Goal: Information Seeking & Learning: Learn about a topic

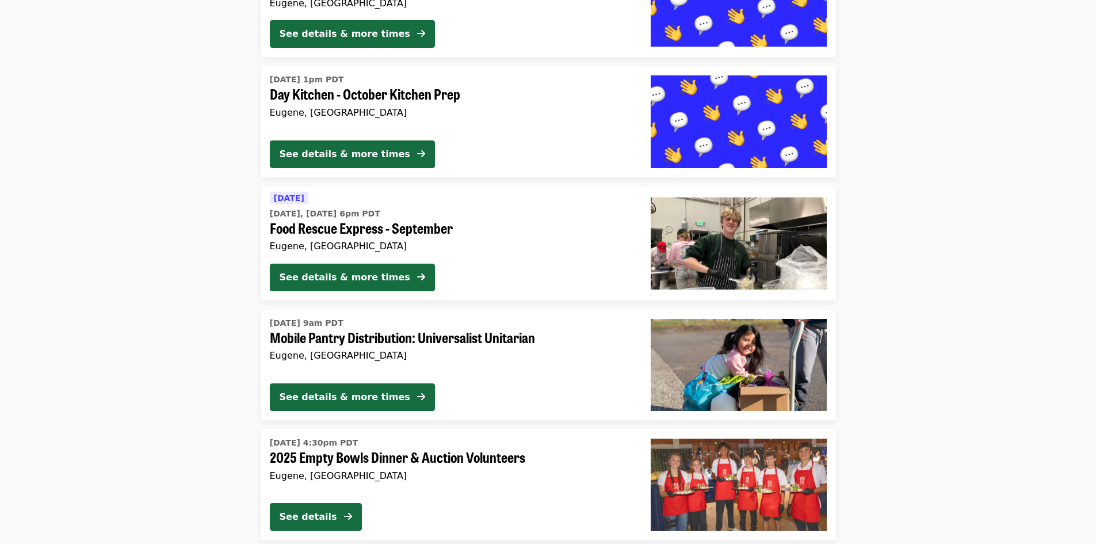
scroll to position [2836, 0]
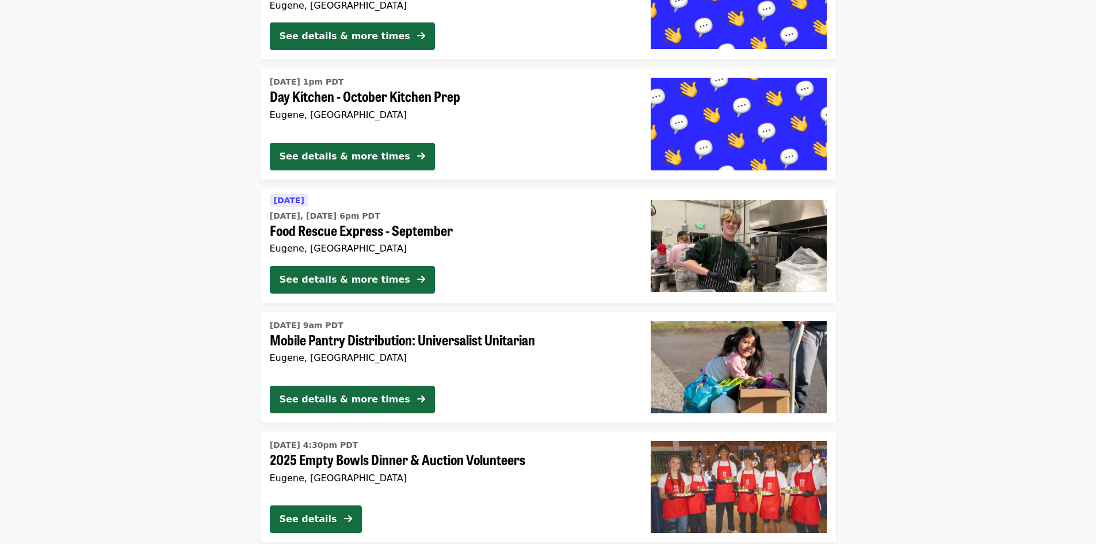
click at [454, 399] on div "See details & more times" at bounding box center [451, 401] width 362 height 32
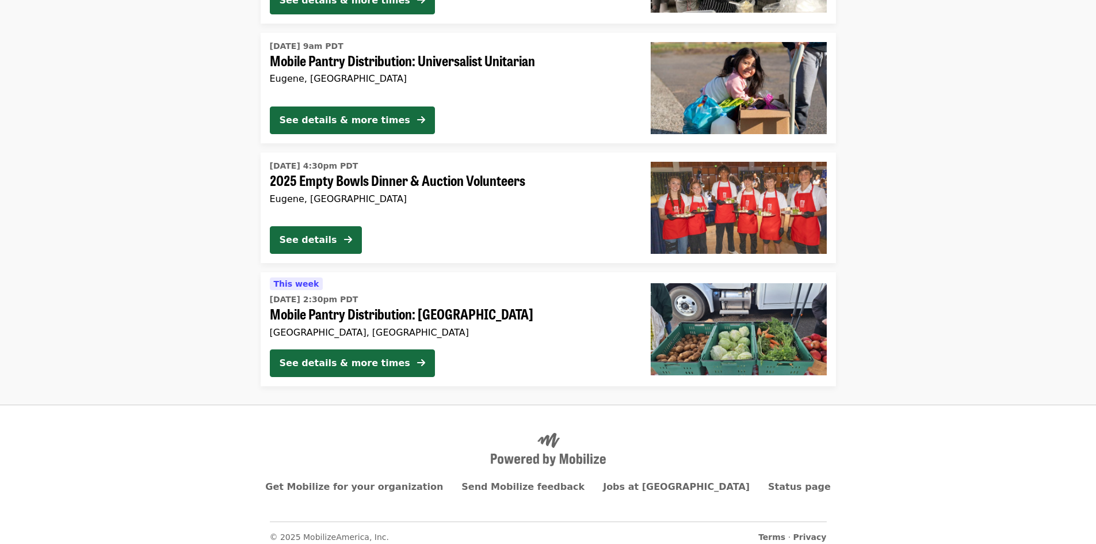
scroll to position [3009, 0]
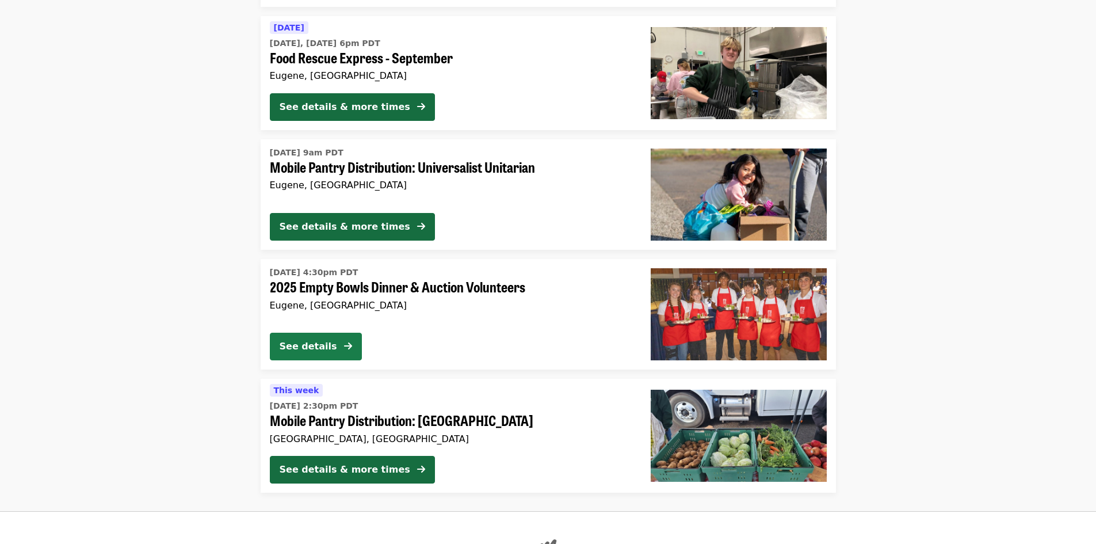
click at [316, 343] on div "See details" at bounding box center [309, 346] width 58 height 14
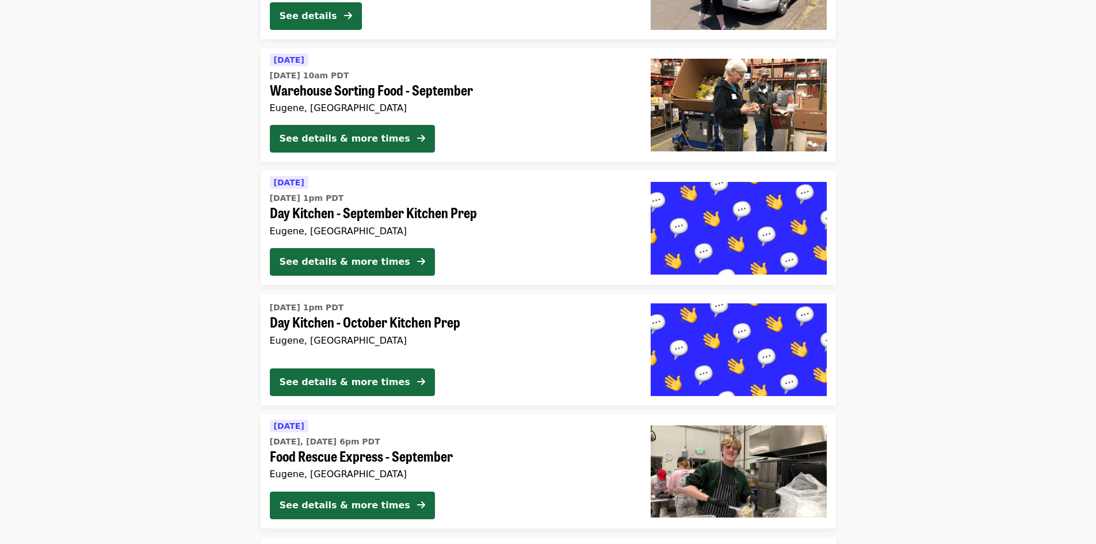
scroll to position [2606, 0]
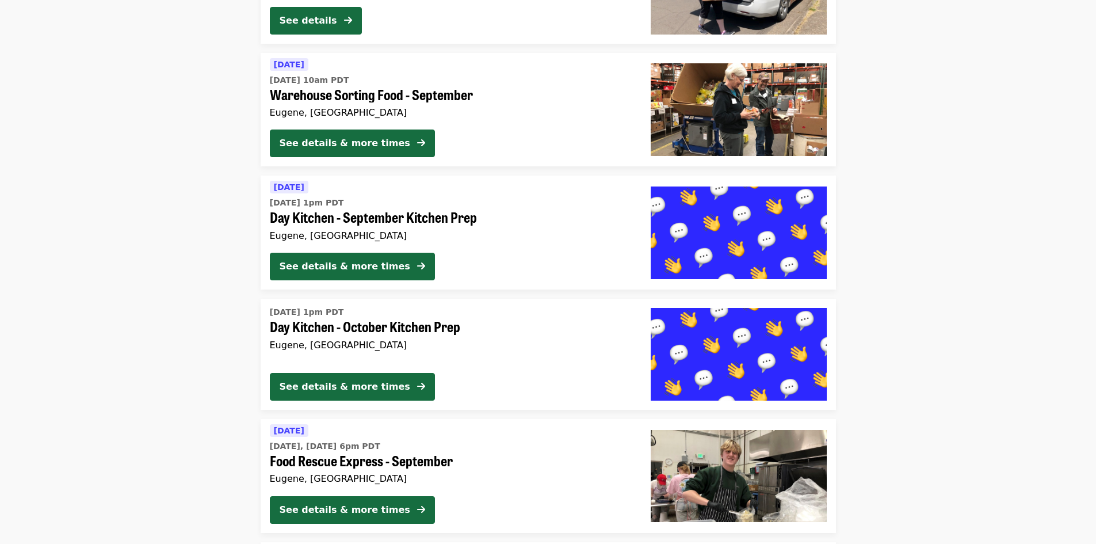
click at [441, 326] on span "Day Kitchen - October Kitchen Prep" at bounding box center [451, 326] width 362 height 17
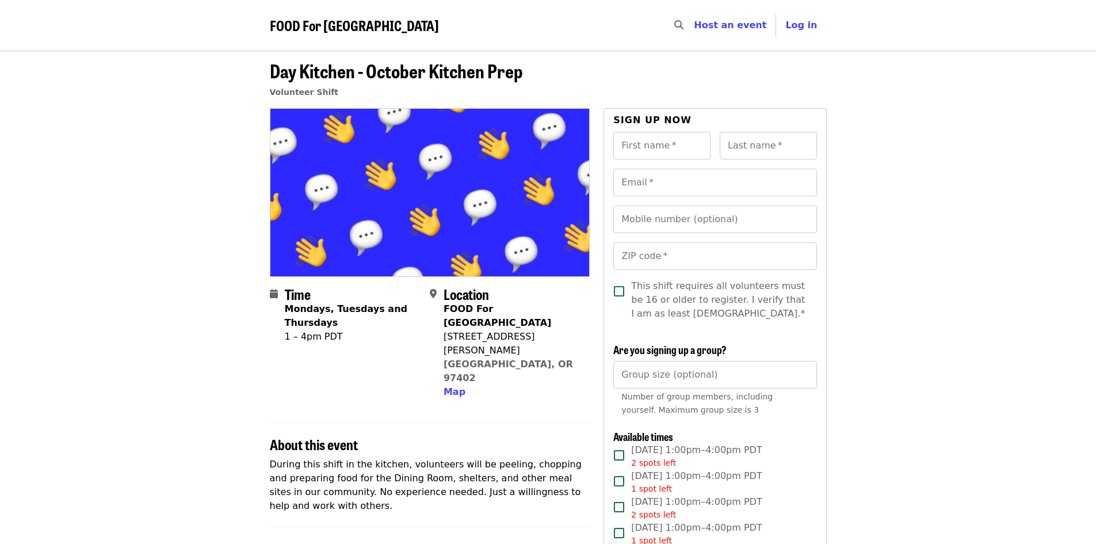
scroll to position [58, 0]
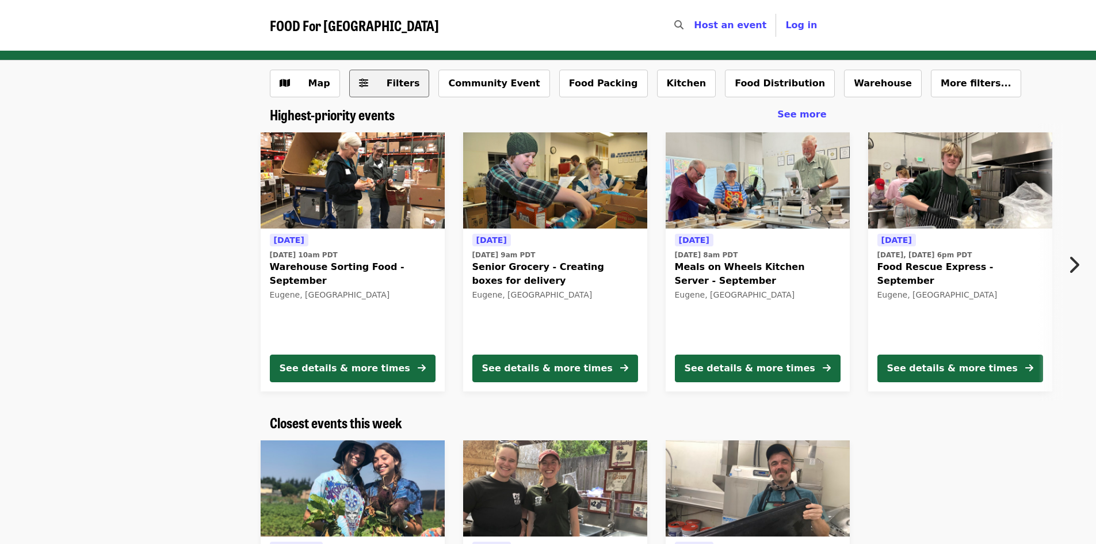
click at [399, 89] on span "Filters" at bounding box center [403, 83] width 33 height 11
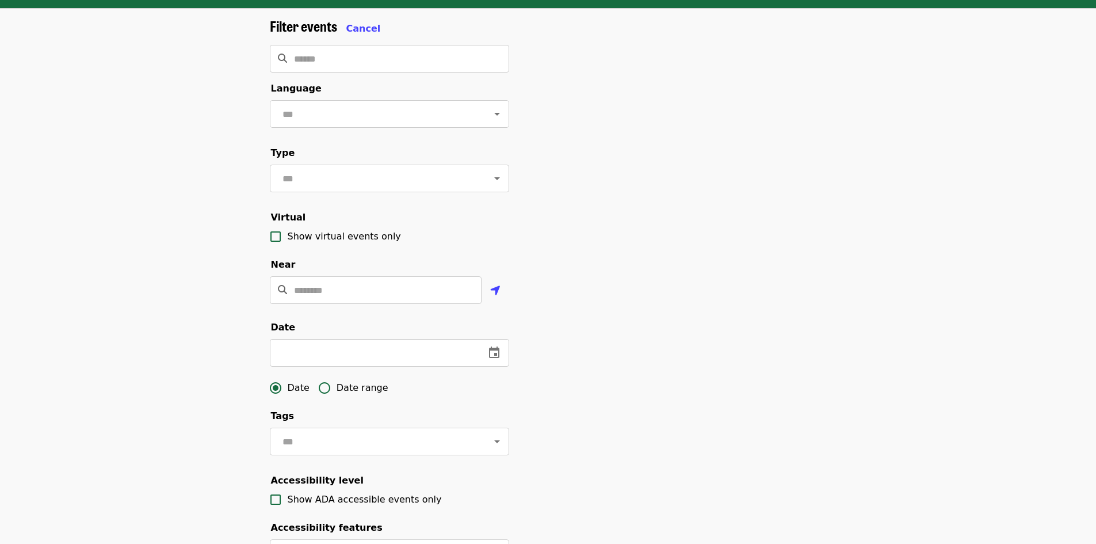
scroll to position [115, 0]
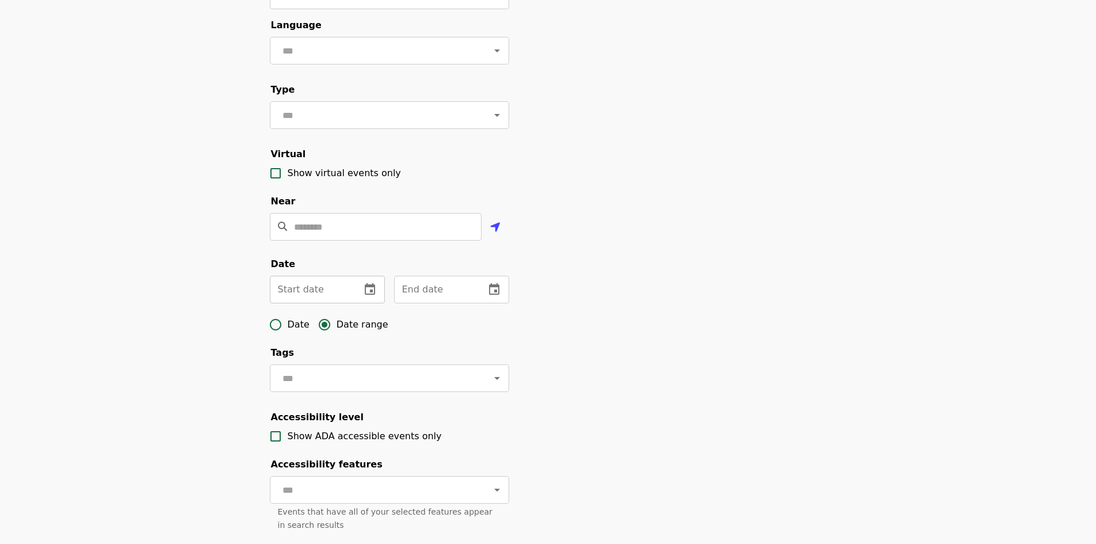
click at [363, 296] on icon "change date" at bounding box center [370, 289] width 14 height 14
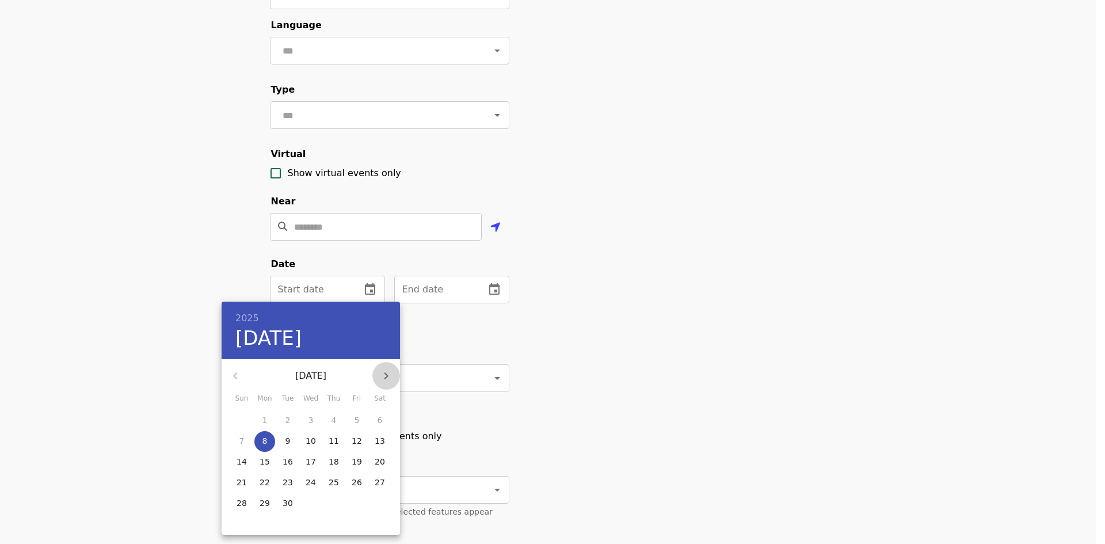
click at [386, 376] on icon "button" at bounding box center [386, 376] width 14 height 14
click at [258, 463] on span "13" at bounding box center [264, 462] width 21 height 12
type input "**********"
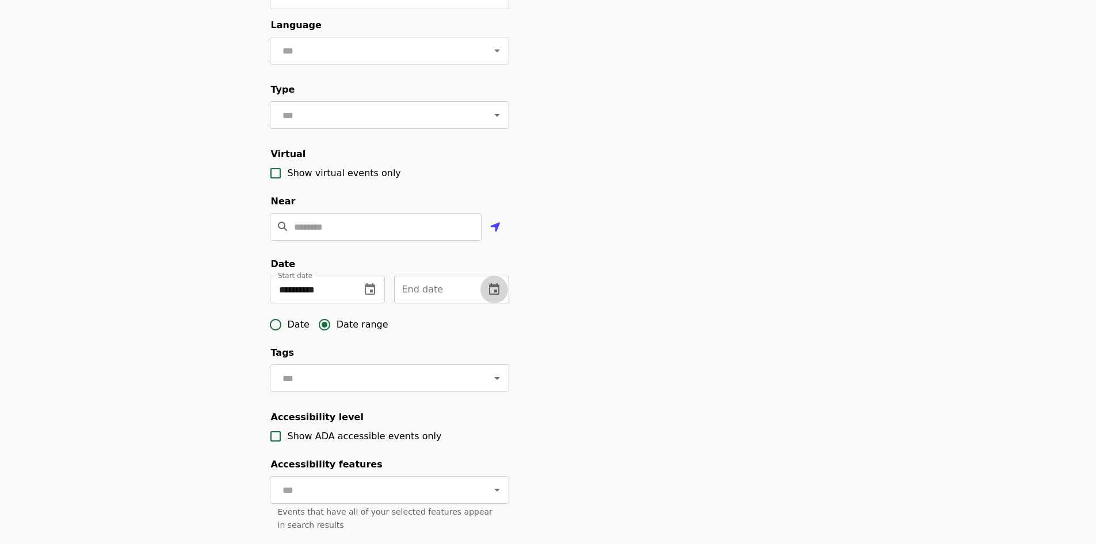
click at [501, 296] on icon "change date" at bounding box center [494, 289] width 14 height 14
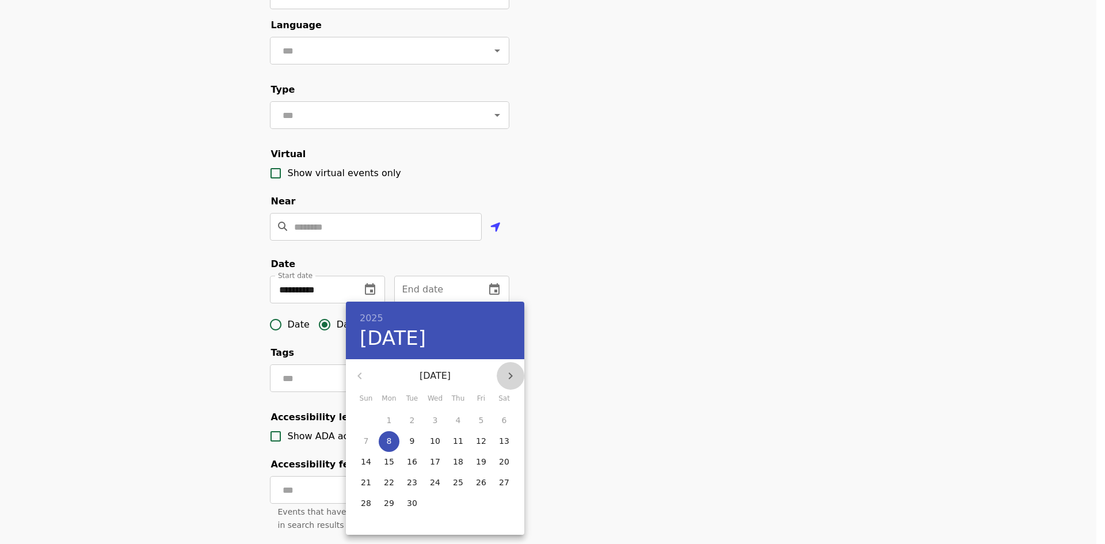
click at [511, 370] on icon "button" at bounding box center [510, 376] width 14 height 14
click at [483, 507] on p "31" at bounding box center [481, 503] width 10 height 12
type input "**********"
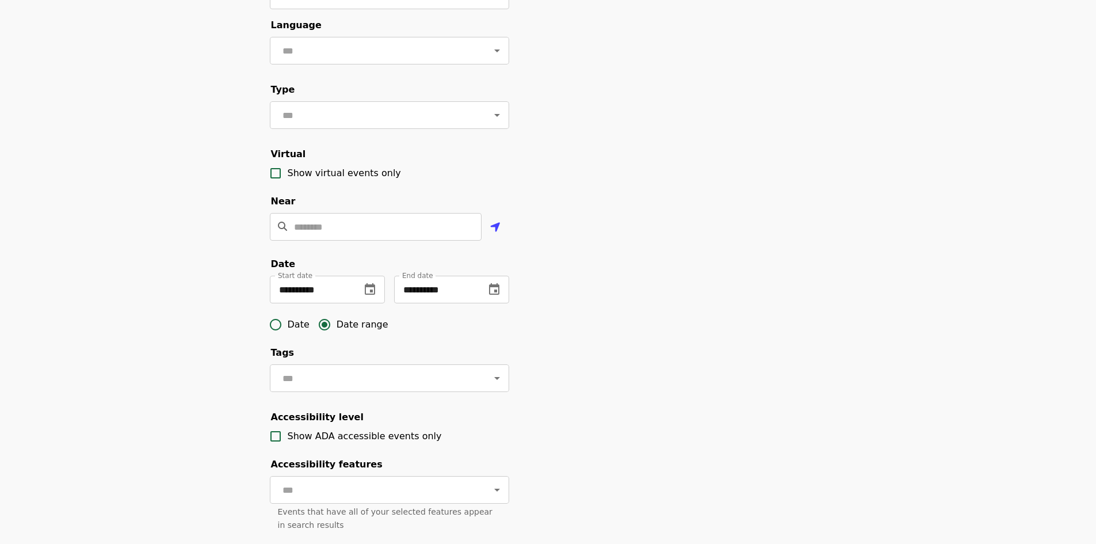
click at [616, 471] on div "**********" at bounding box center [548, 275] width 575 height 641
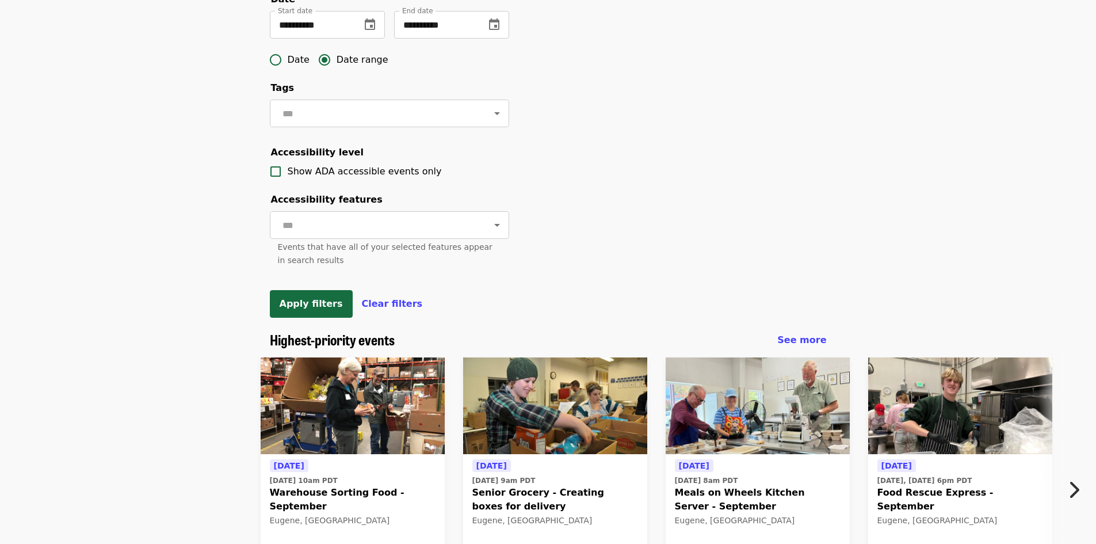
scroll to position [403, 0]
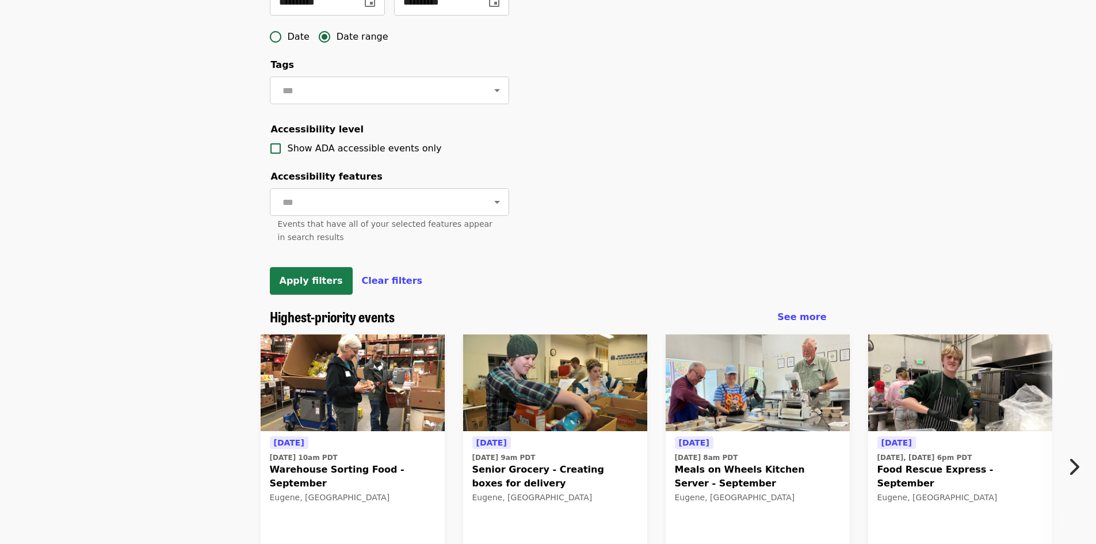
click at [303, 295] on button "Apply filters" at bounding box center [311, 281] width 83 height 28
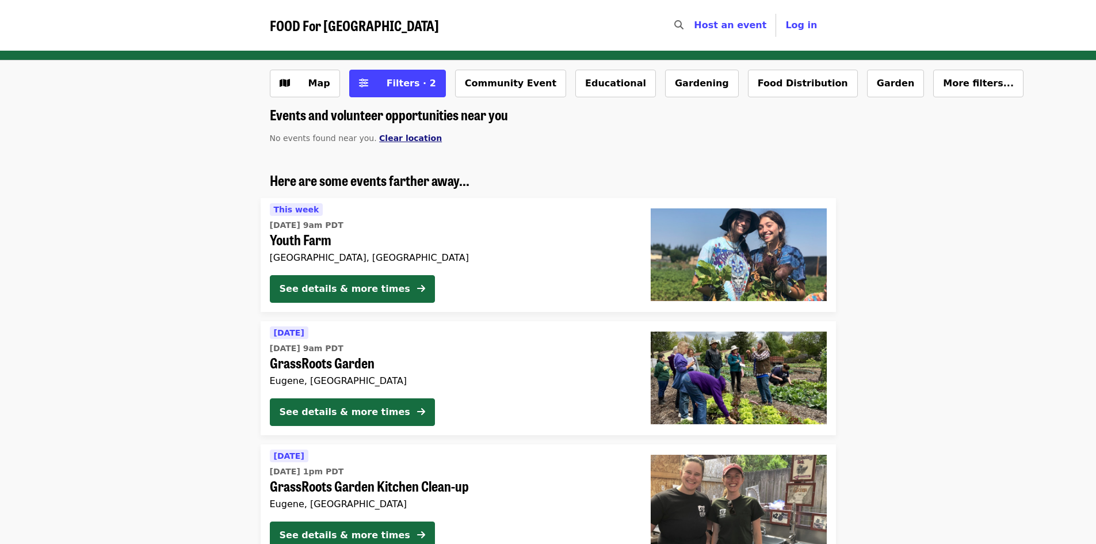
click at [399, 140] on span "Clear location" at bounding box center [410, 137] width 63 height 9
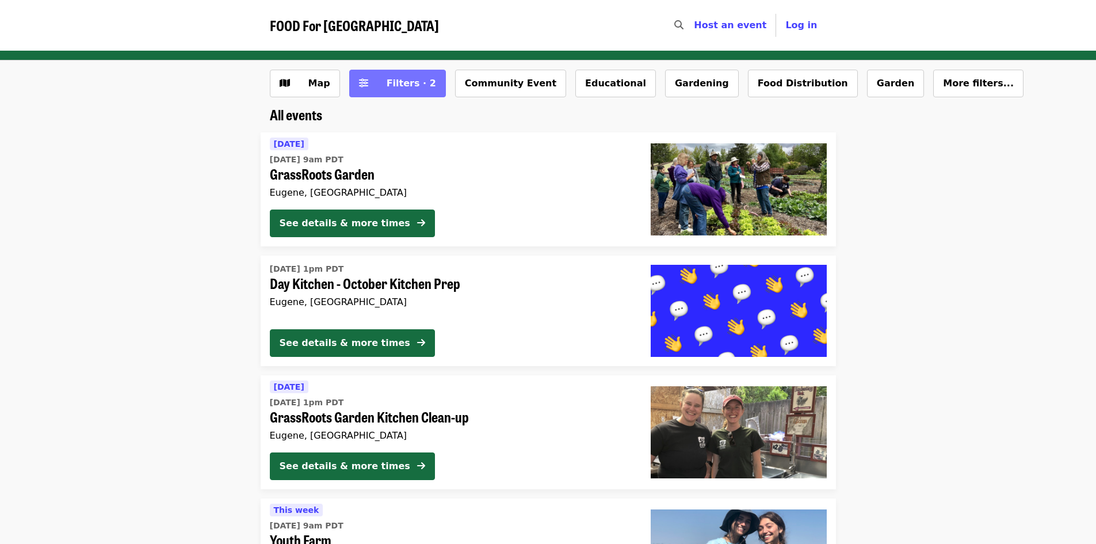
click at [375, 81] on span "Filters · 2" at bounding box center [405, 84] width 61 height 14
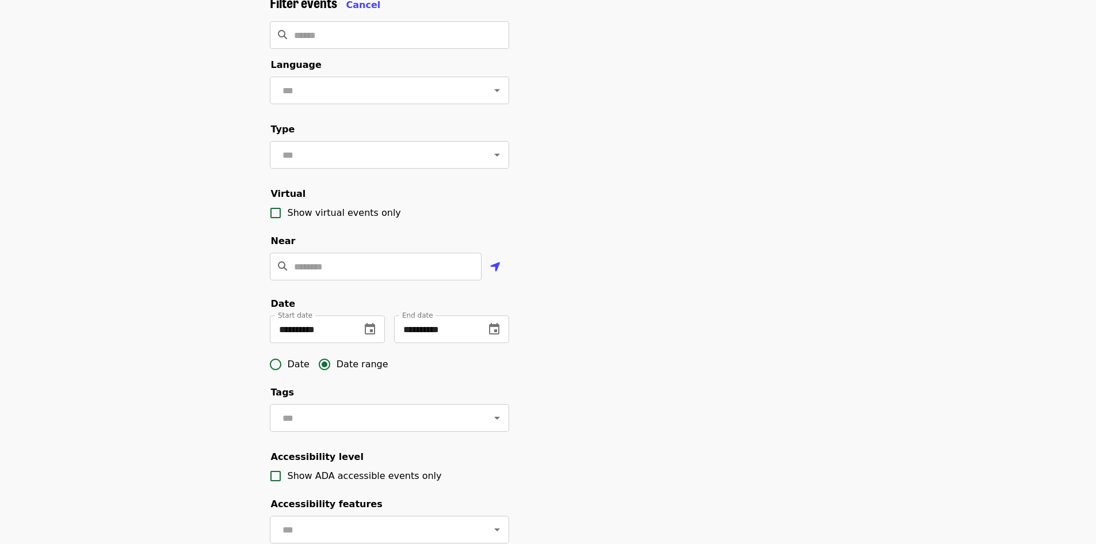
scroll to position [115, 0]
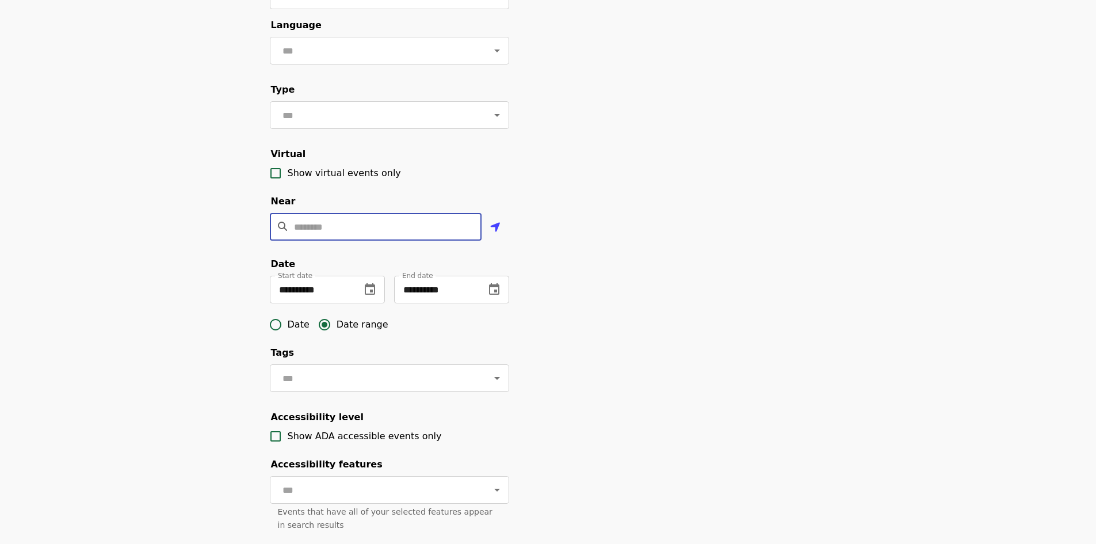
click at [347, 239] on input "Location" at bounding box center [388, 227] width 188 height 28
click at [170, 308] on div "**********" at bounding box center [548, 270] width 1096 height 651
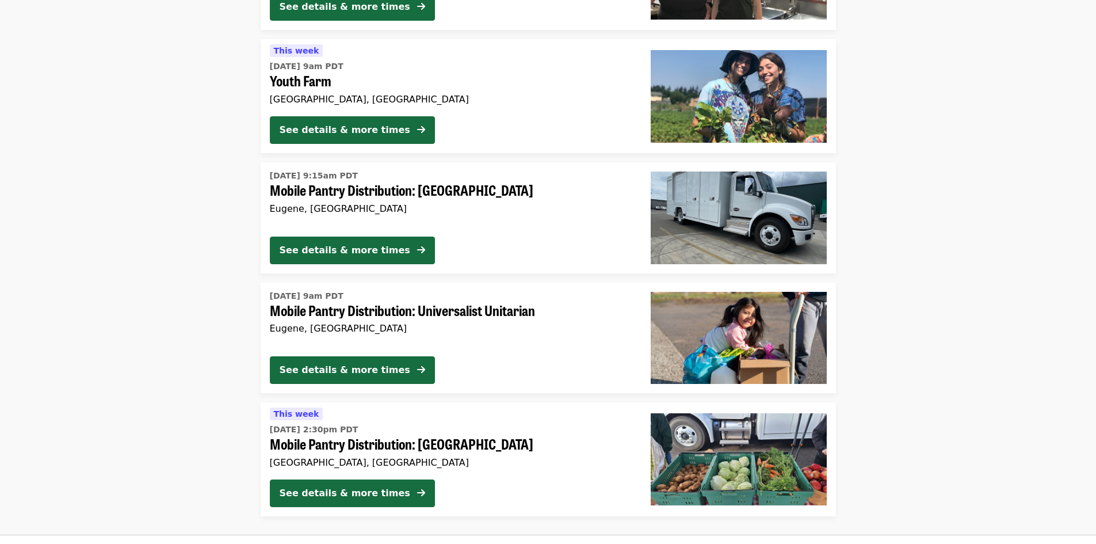
scroll to position [1093, 0]
